Goal: Find specific page/section: Find specific page/section

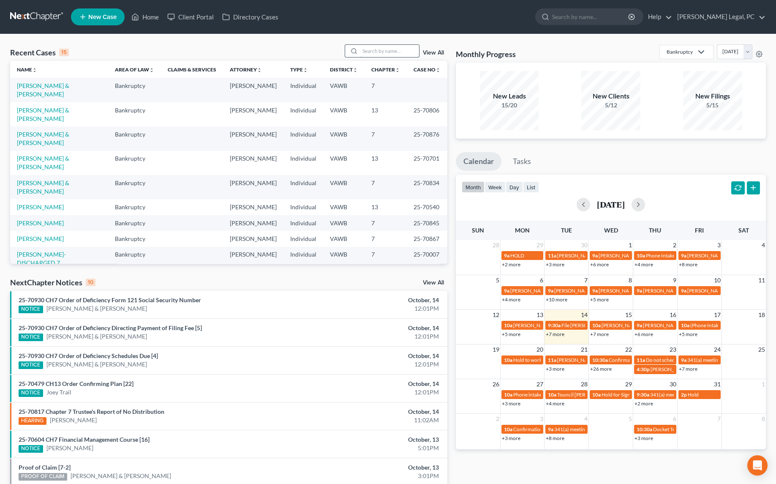
click at [383, 49] on input "search" at bounding box center [389, 51] width 59 height 12
type input "[PERSON_NAME]"
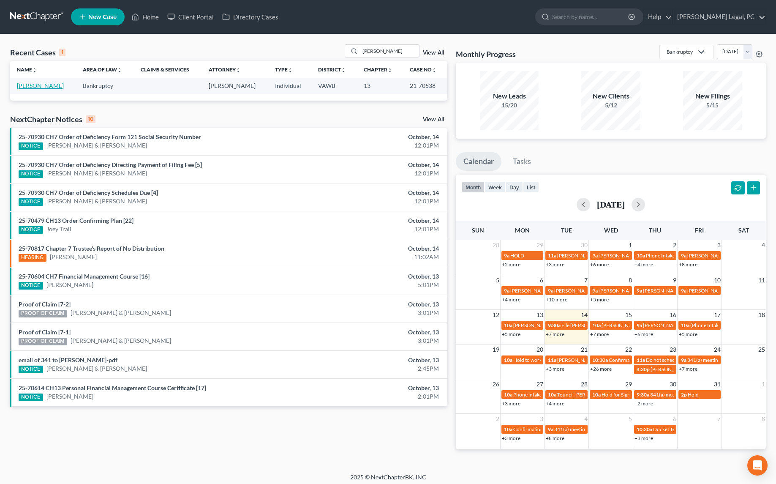
click at [43, 88] on link "[PERSON_NAME]" at bounding box center [40, 85] width 47 height 7
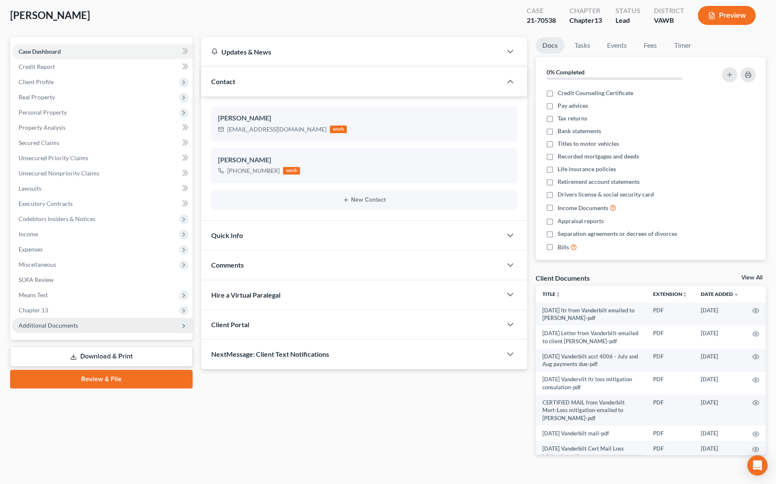
scroll to position [60, 0]
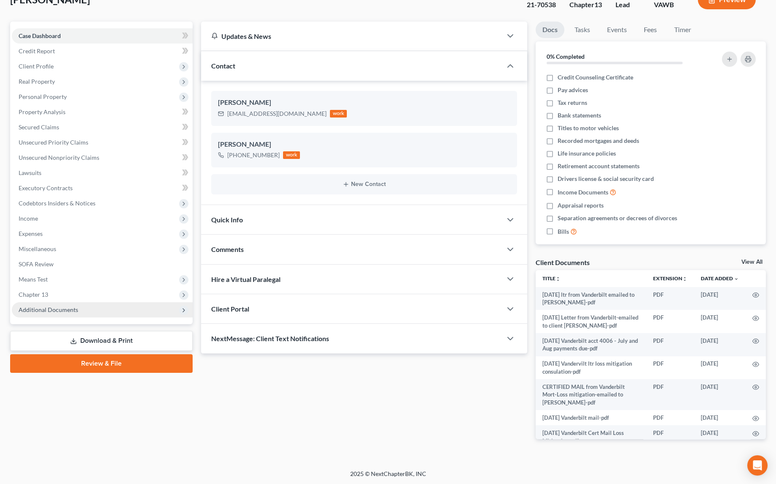
click at [46, 308] on span "Additional Documents" at bounding box center [49, 309] width 60 height 7
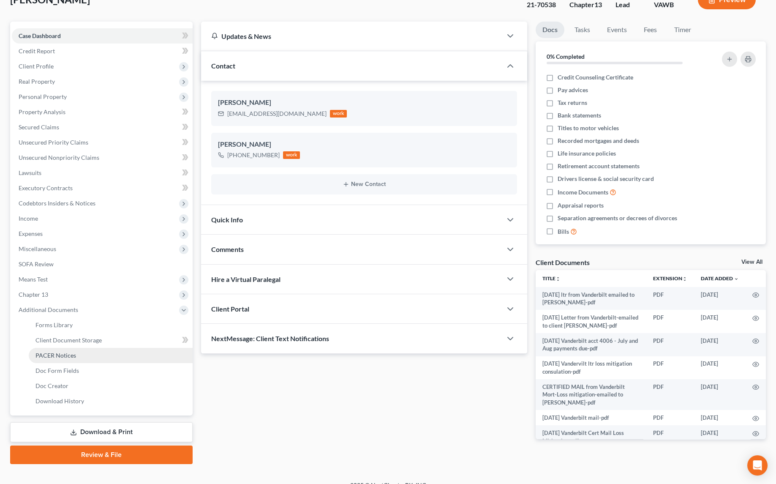
click at [56, 348] on link "PACER Notices" at bounding box center [111, 355] width 164 height 15
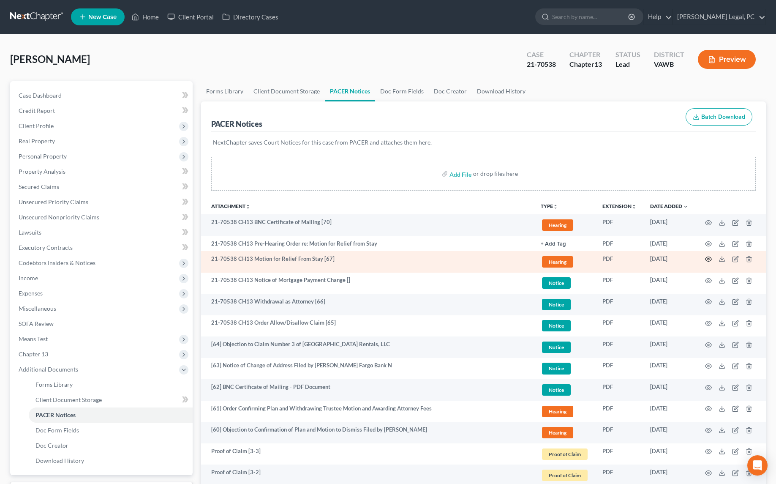
click at [707, 257] on icon "button" at bounding box center [708, 259] width 7 height 7
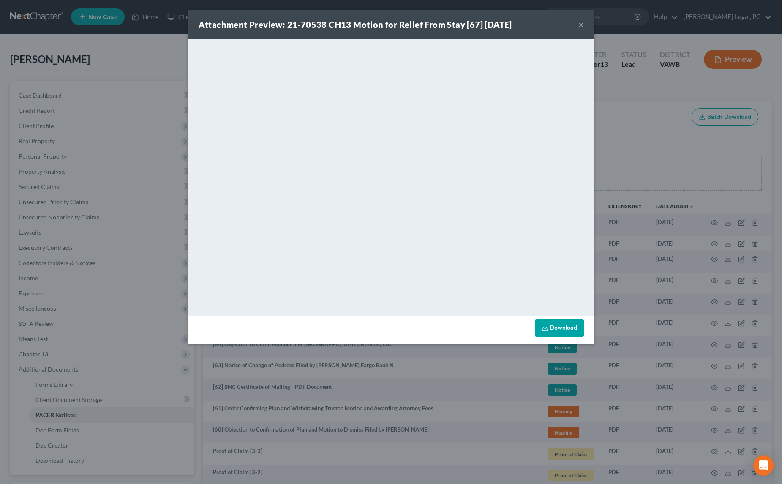
click at [120, 49] on div "Attachment Preview: 21-70538 CH13 Motion for Relief From Stay [67] [DATE] × Dow…" at bounding box center [391, 242] width 782 height 484
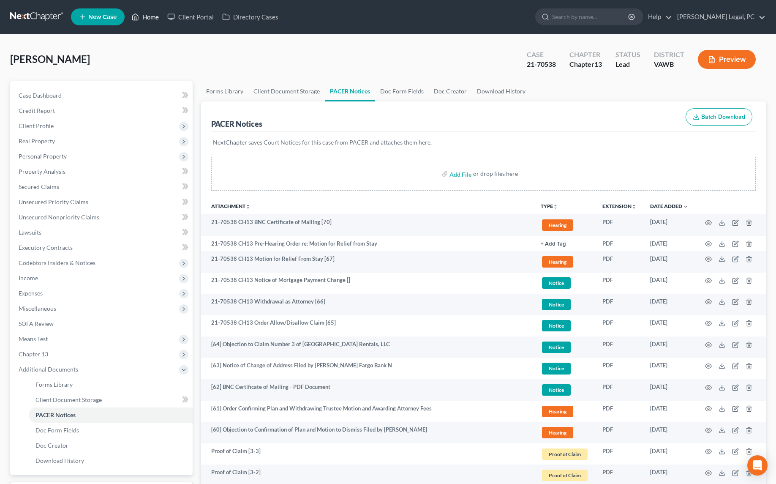
click at [147, 18] on link "Home" at bounding box center [145, 16] width 36 height 15
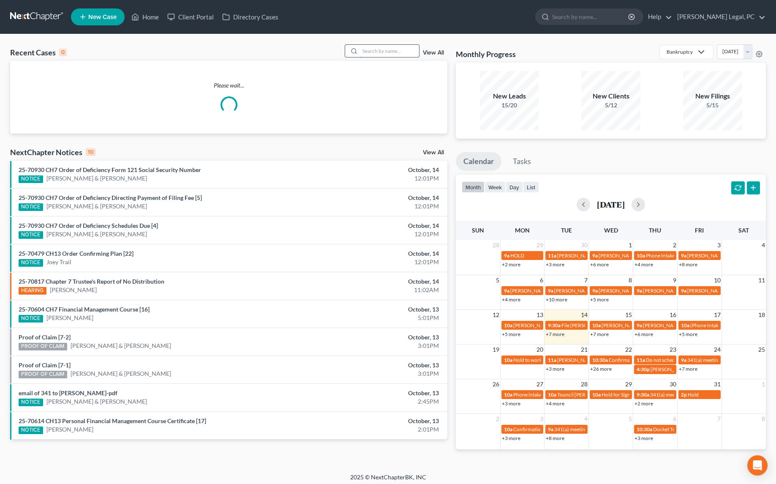
click at [376, 52] on input "search" at bounding box center [389, 51] width 59 height 12
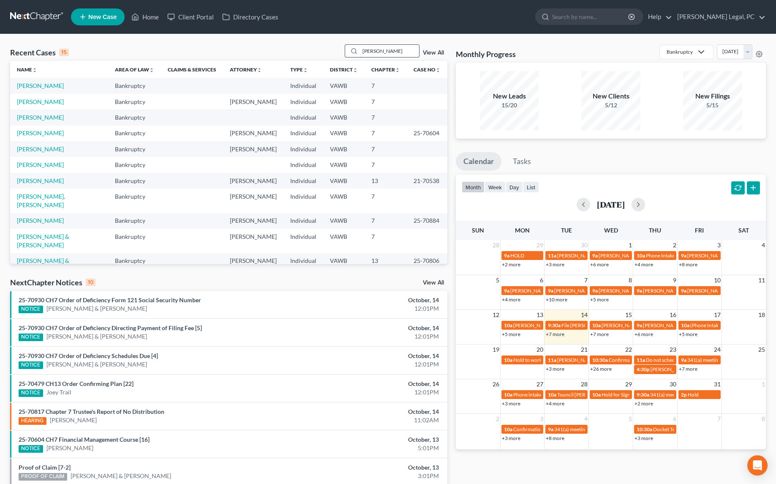
type input "[PERSON_NAME]"
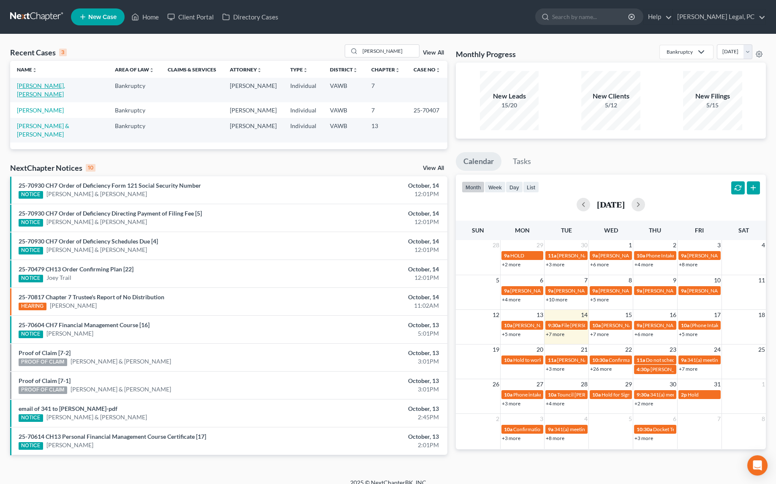
click at [27, 88] on link "[PERSON_NAME], [PERSON_NAME]" at bounding box center [41, 90] width 48 height 16
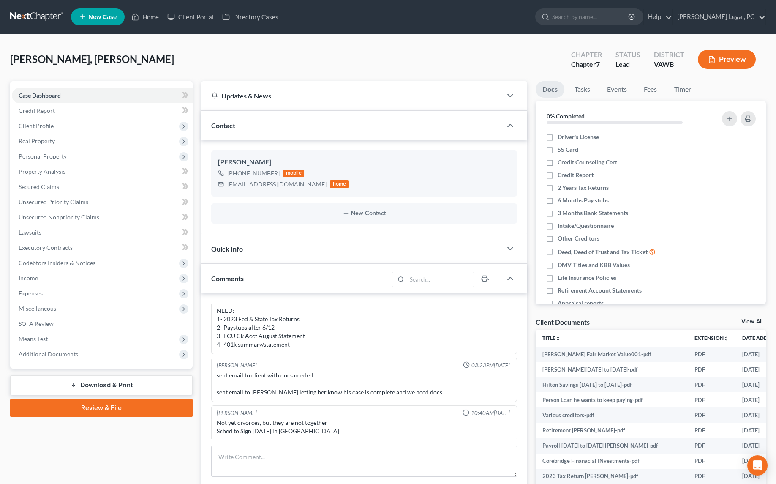
scroll to position [114, 0]
click at [38, 139] on span "Real Property" at bounding box center [37, 140] width 36 height 7
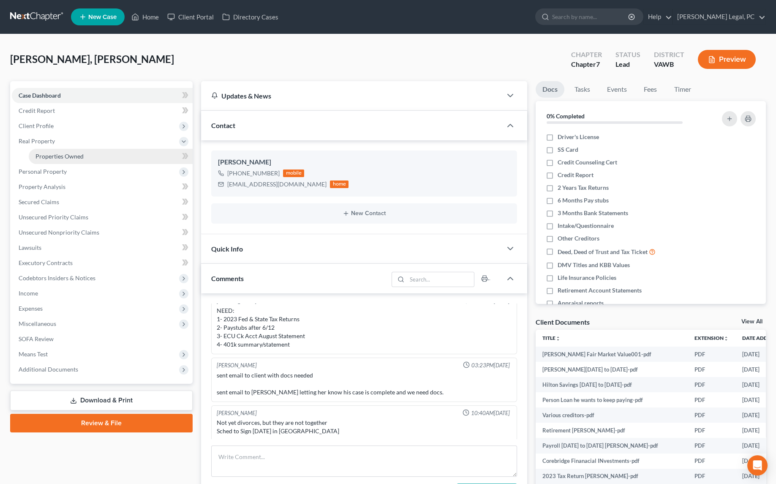
click at [62, 153] on span "Properties Owned" at bounding box center [59, 156] width 48 height 7
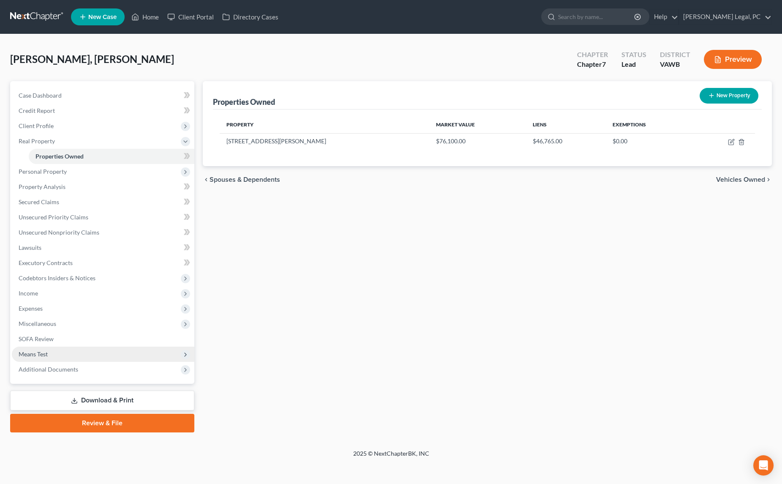
click at [35, 348] on span "Means Test" at bounding box center [103, 354] width 183 height 15
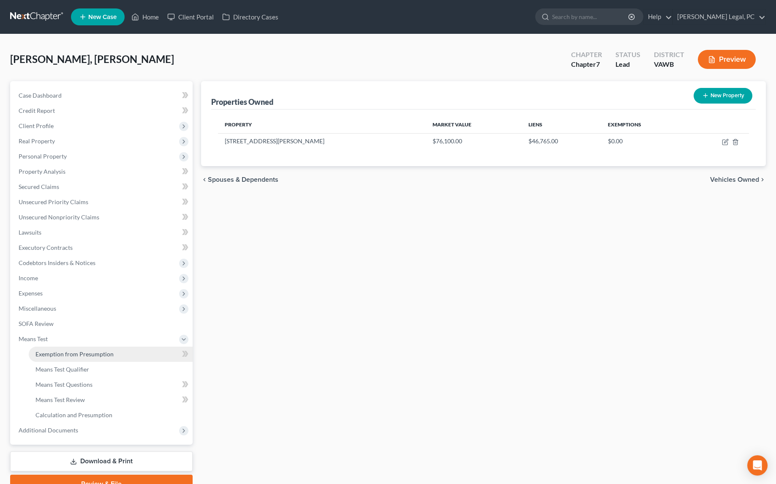
click at [55, 356] on span "Exemption from Presumption" at bounding box center [74, 353] width 78 height 7
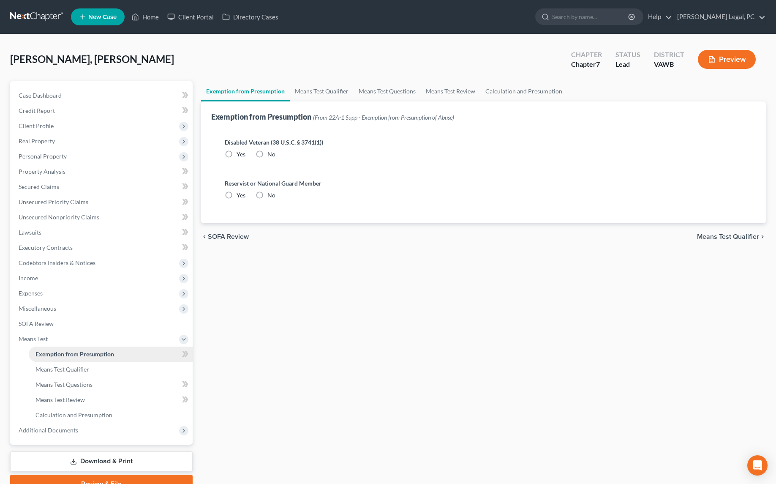
radio input "true"
click at [317, 87] on link "Means Test Qualifier" at bounding box center [322, 91] width 64 height 20
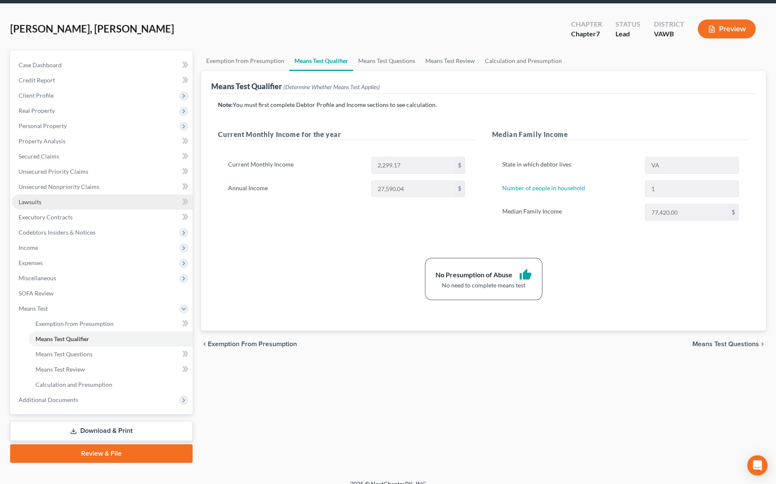
scroll to position [40, 0]
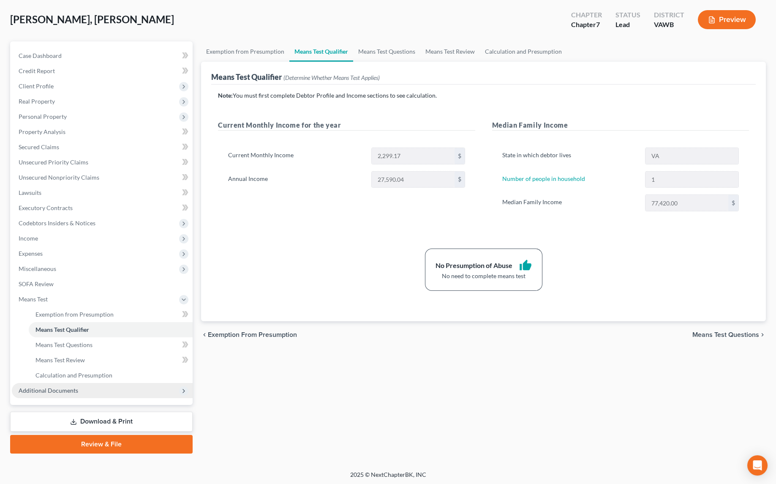
click at [71, 390] on span "Additional Documents" at bounding box center [49, 390] width 60 height 7
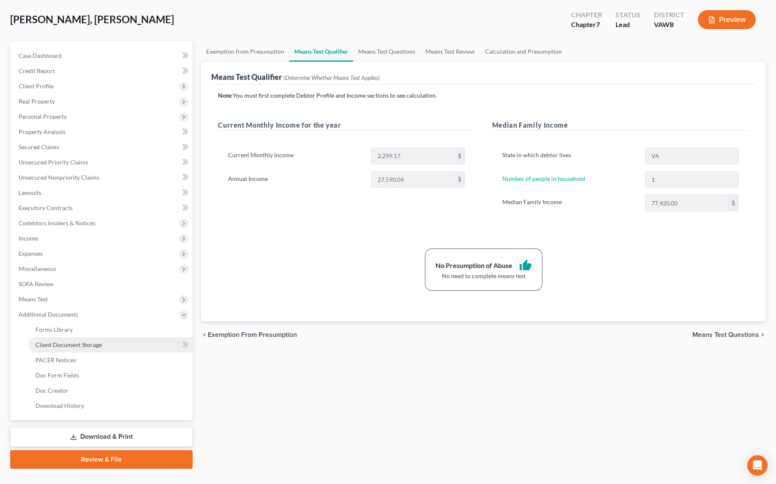
click at [74, 343] on span "Client Document Storage" at bounding box center [68, 344] width 66 height 7
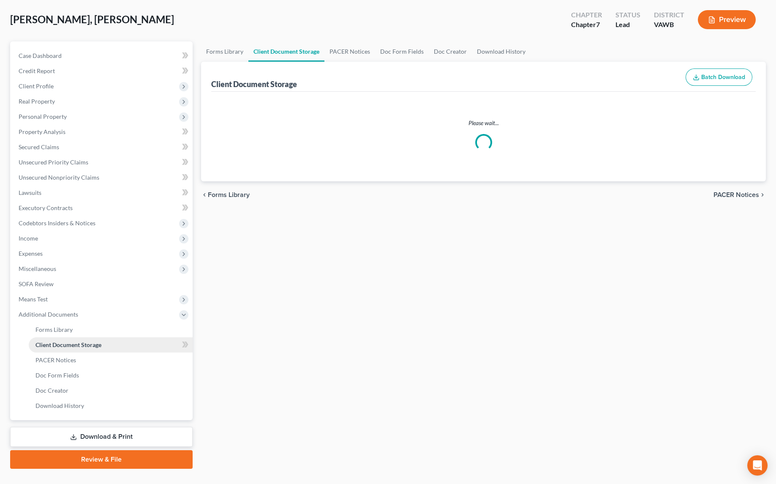
scroll to position [3, 0]
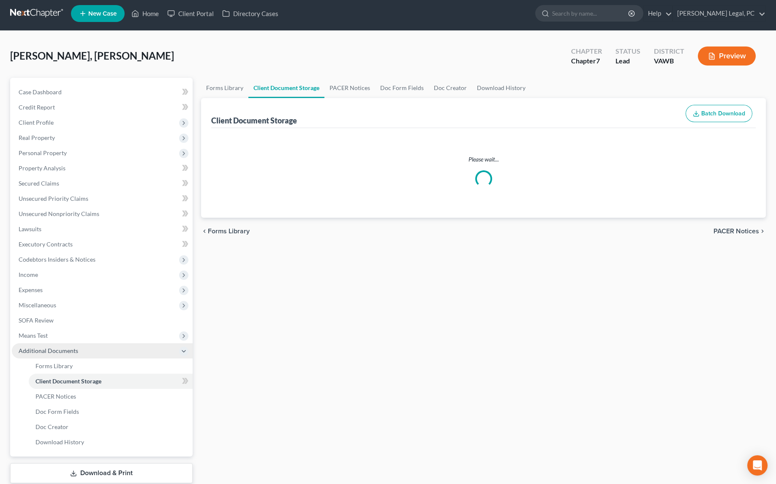
select select "0"
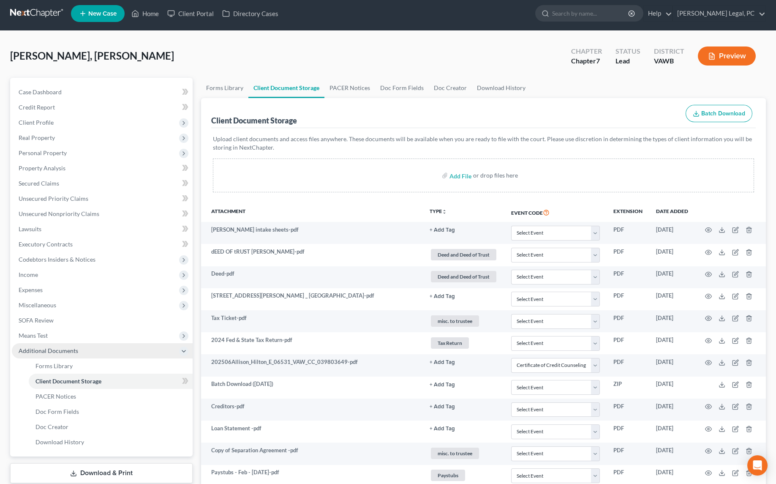
scroll to position [0, 0]
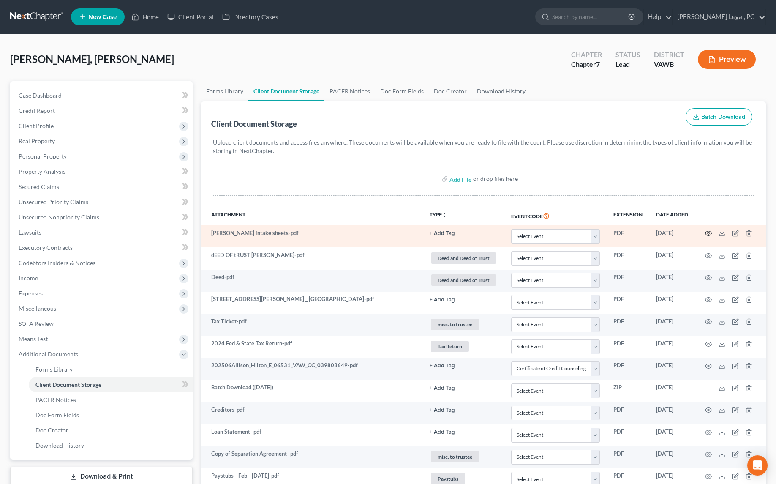
click at [710, 234] on icon "button" at bounding box center [708, 233] width 7 height 7
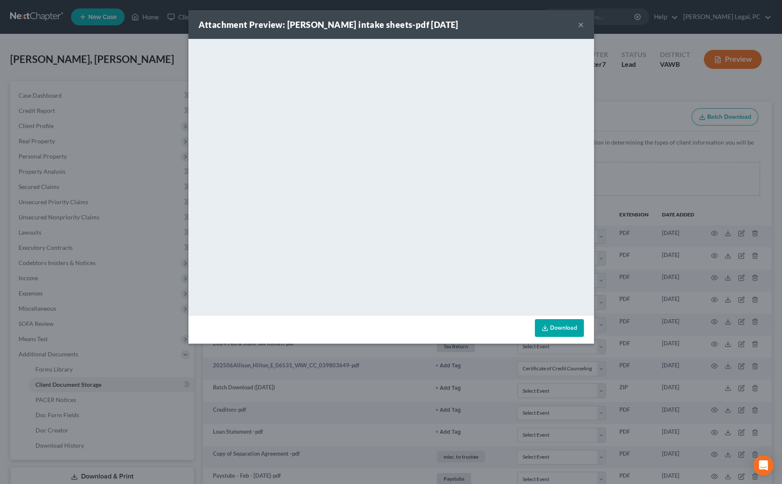
click at [175, 57] on div "Attachment Preview: [PERSON_NAME] intake sheets-pdf [DATE] × <object ng-attr-da…" at bounding box center [391, 242] width 782 height 484
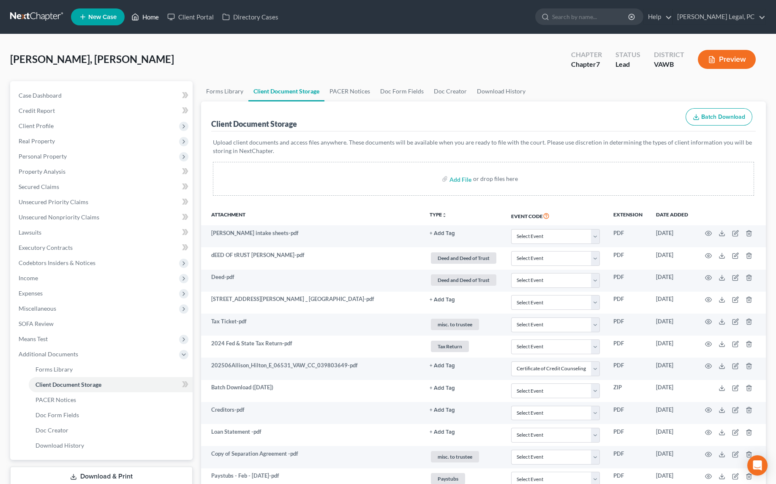
click at [147, 20] on link "Home" at bounding box center [145, 16] width 36 height 15
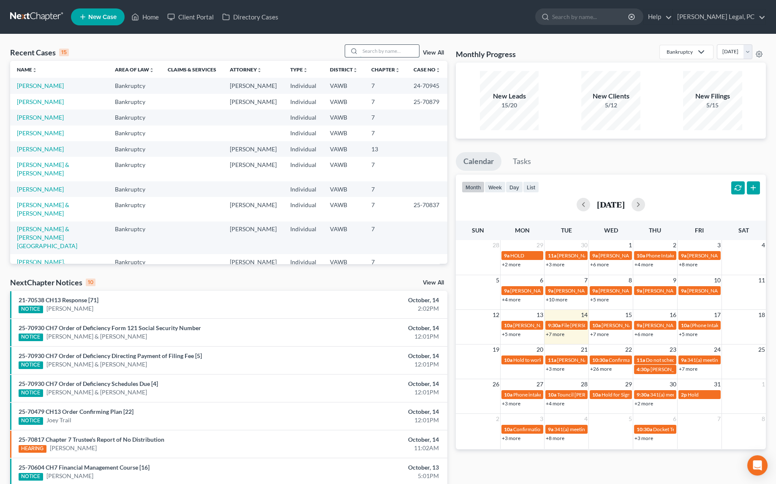
click at [366, 51] on input "search" at bounding box center [389, 51] width 59 height 12
type input "[GEOGRAPHIC_DATA]"
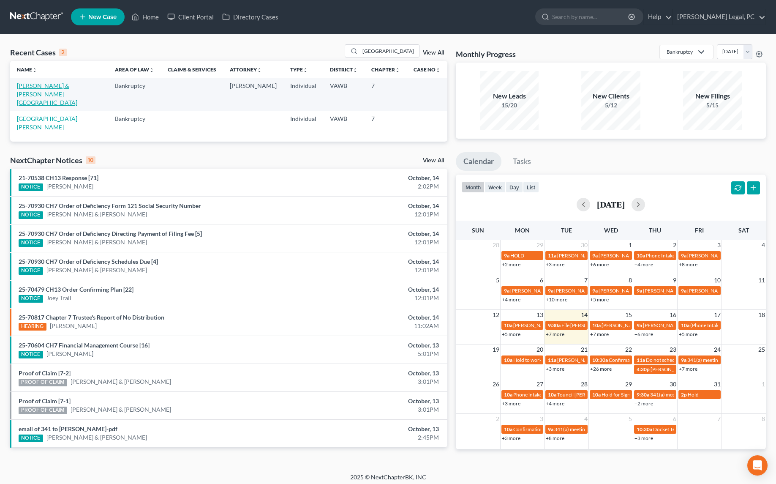
click at [35, 94] on link "[PERSON_NAME] & [PERSON_NAME][GEOGRAPHIC_DATA]" at bounding box center [47, 94] width 60 height 24
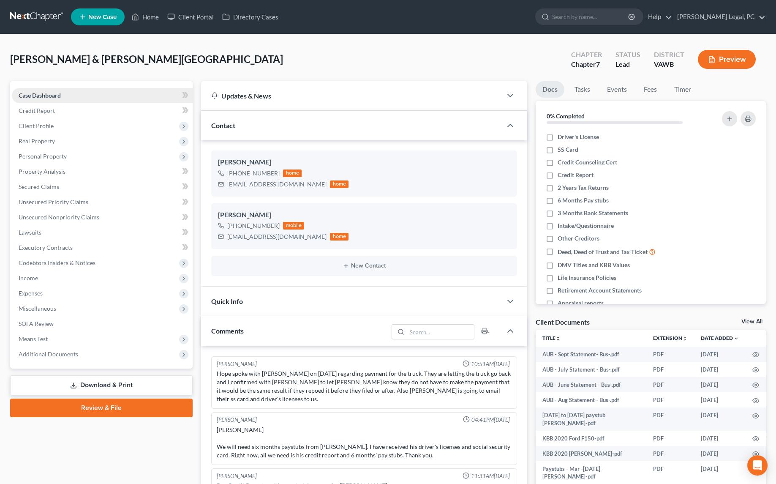
scroll to position [647, 0]
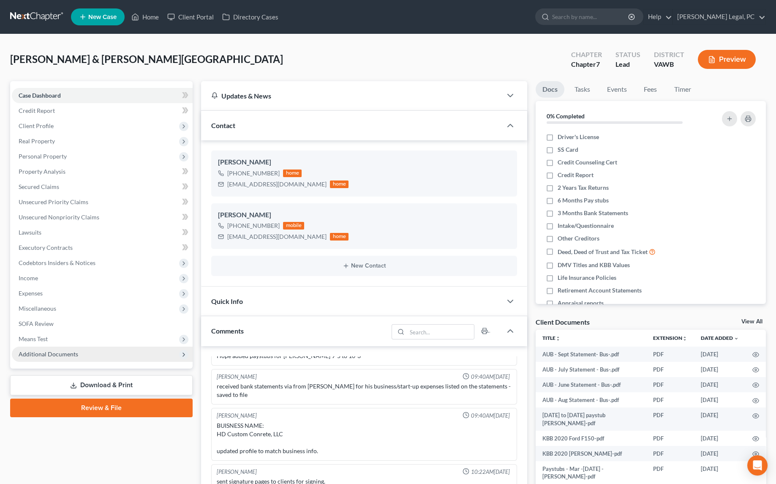
click at [40, 356] on span "Additional Documents" at bounding box center [49, 353] width 60 height 7
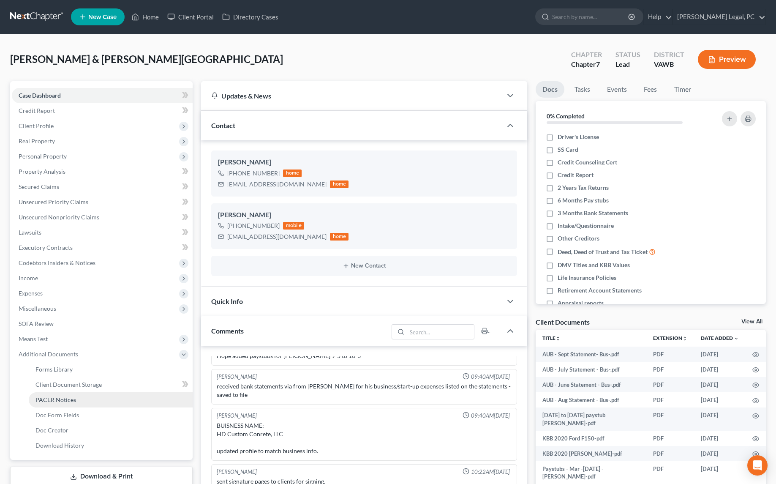
click at [60, 397] on span "PACER Notices" at bounding box center [55, 399] width 41 height 7
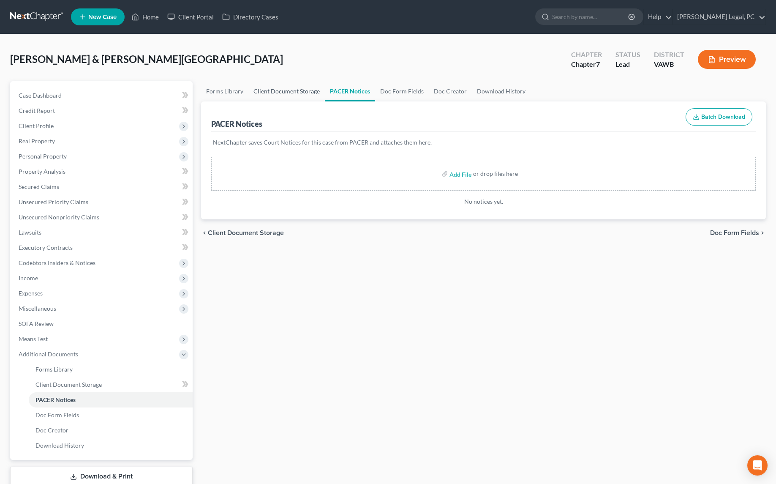
click at [280, 92] on link "Client Document Storage" at bounding box center [286, 91] width 76 height 20
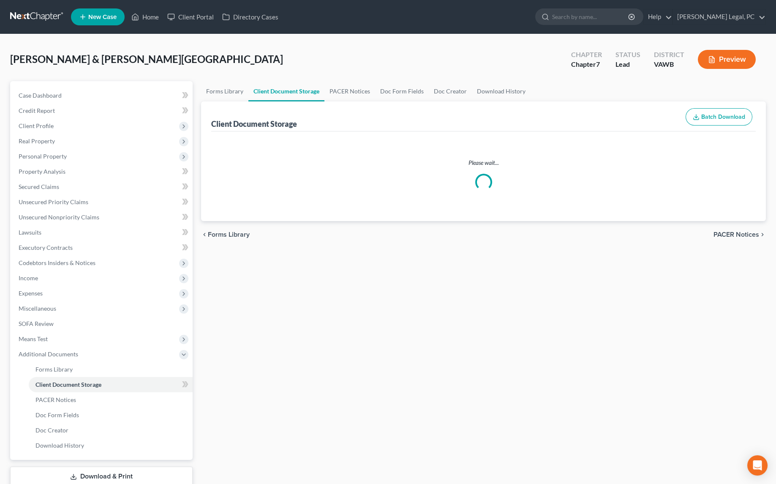
select select "0"
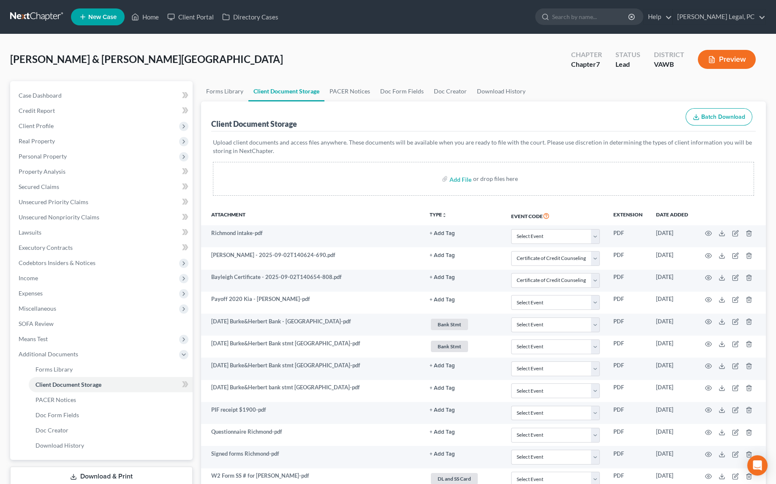
click at [718, 122] on button "Batch Download" at bounding box center [719, 117] width 67 height 18
select select "0"
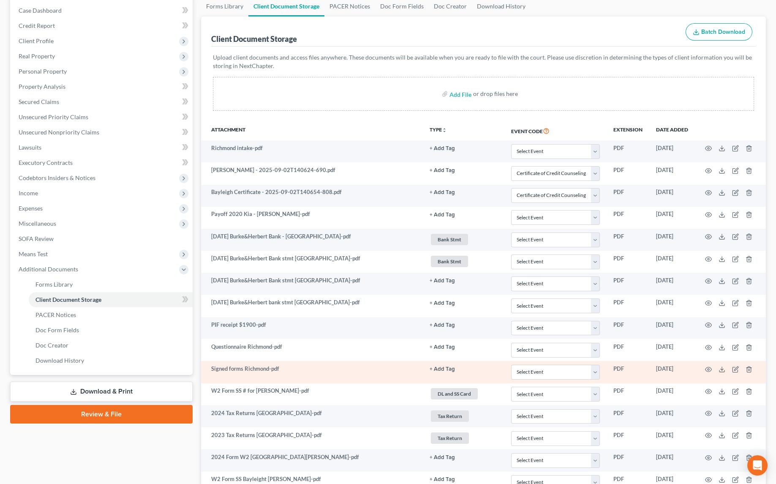
scroll to position [11, 0]
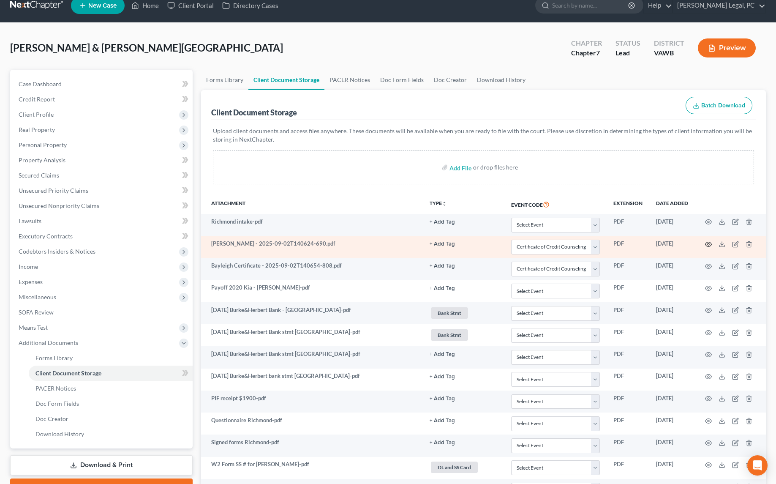
click at [710, 243] on icon "button" at bounding box center [708, 244] width 7 height 7
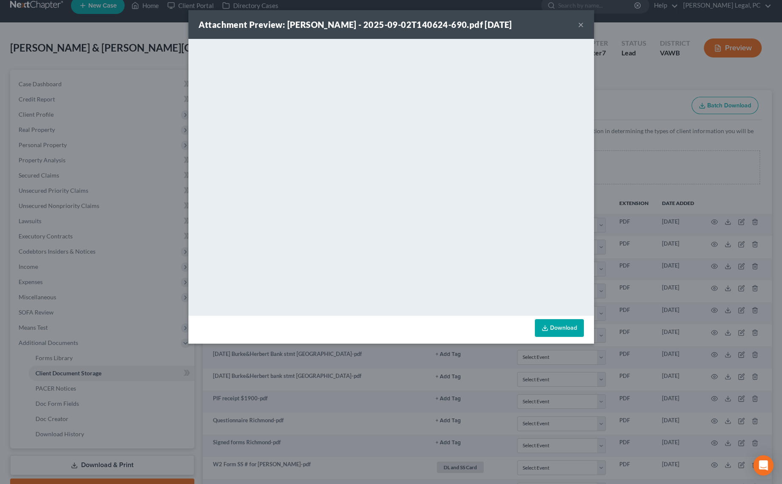
click at [150, 59] on div "Attachment Preview: [PERSON_NAME] - 2025-09-02T140624-690.pdf [DATE] × Download" at bounding box center [391, 242] width 782 height 484
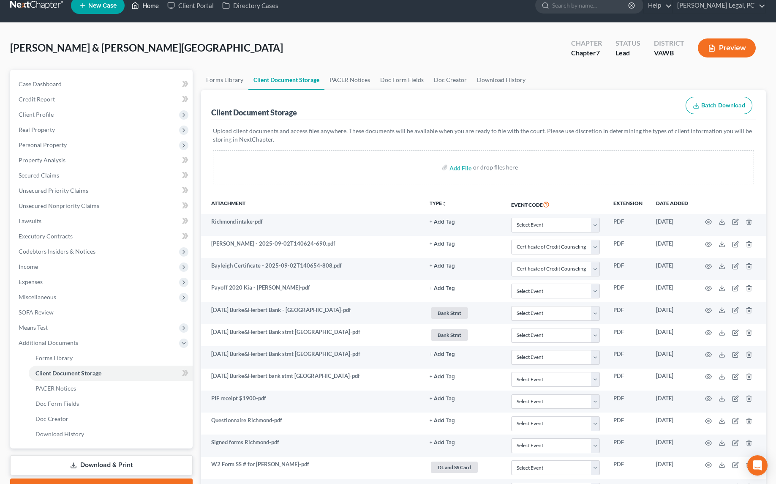
click at [143, 7] on link "Home" at bounding box center [145, 5] width 36 height 15
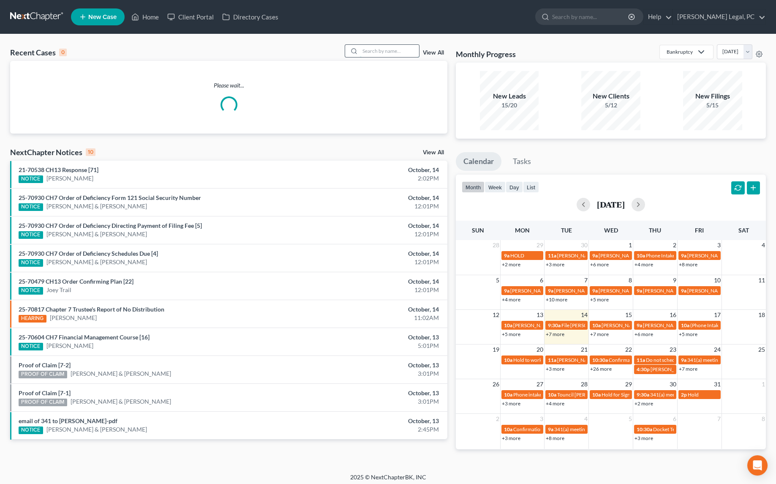
click at [384, 47] on input "search" at bounding box center [389, 51] width 59 height 12
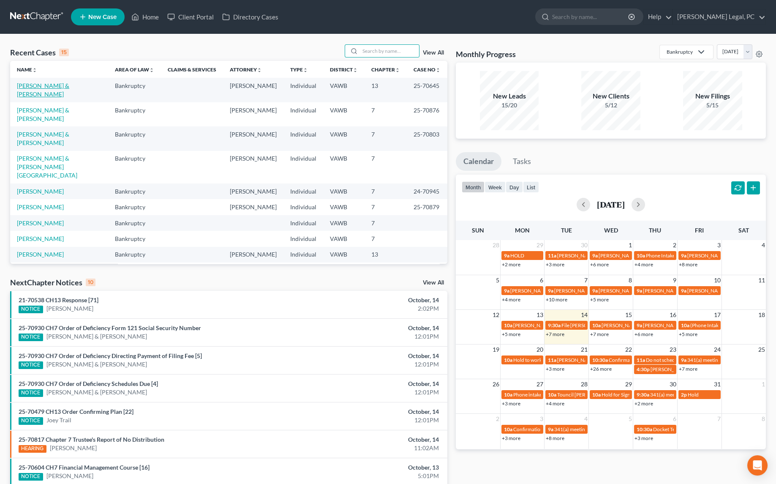
click at [50, 85] on link "[PERSON_NAME] & [PERSON_NAME]" at bounding box center [43, 90] width 52 height 16
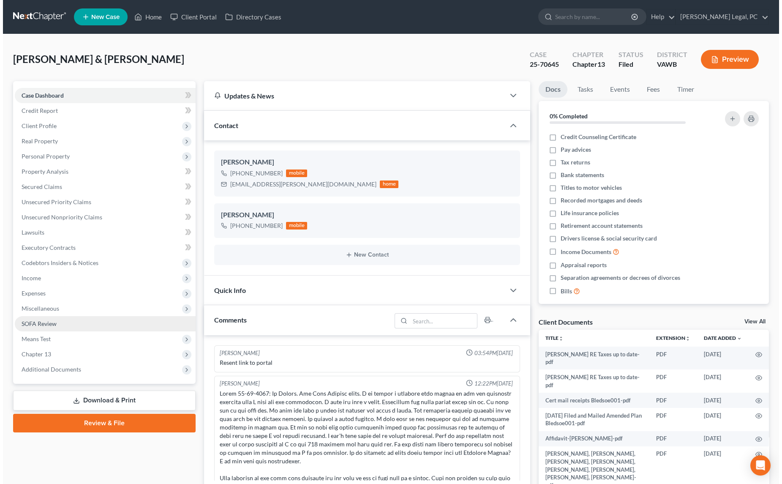
scroll to position [2323, 0]
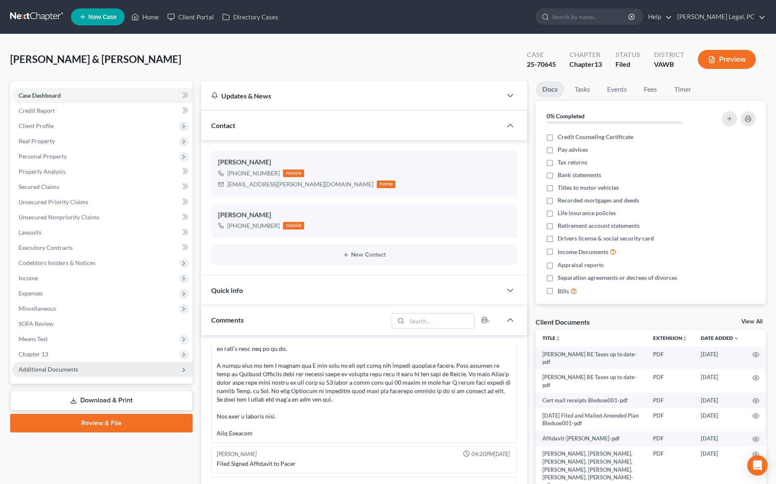
click at [43, 366] on span "Additional Documents" at bounding box center [49, 369] width 60 height 7
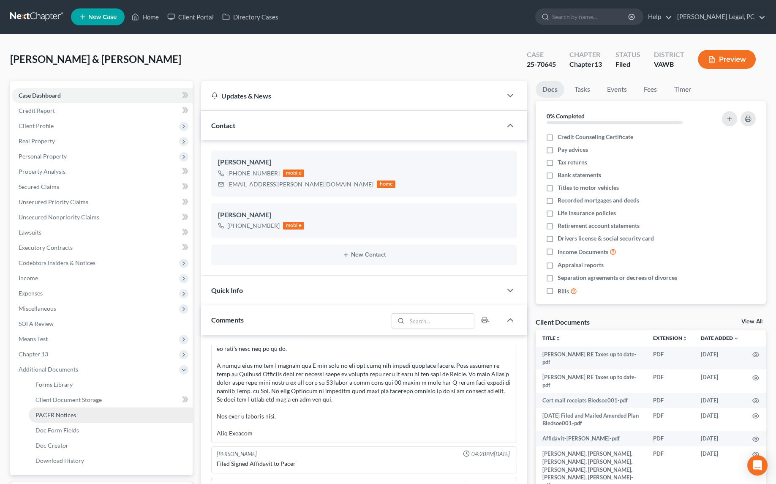
click at [62, 416] on span "PACER Notices" at bounding box center [55, 414] width 41 height 7
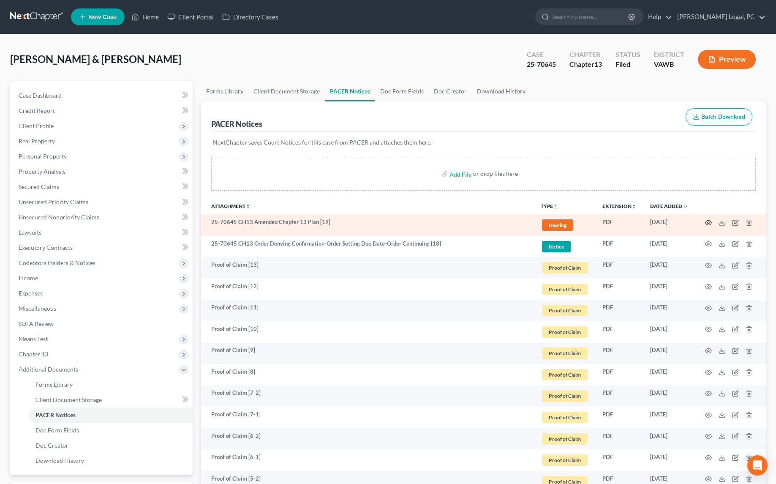
click at [708, 222] on icon "button" at bounding box center [708, 222] width 7 height 7
